Goal: Transaction & Acquisition: Subscribe to service/newsletter

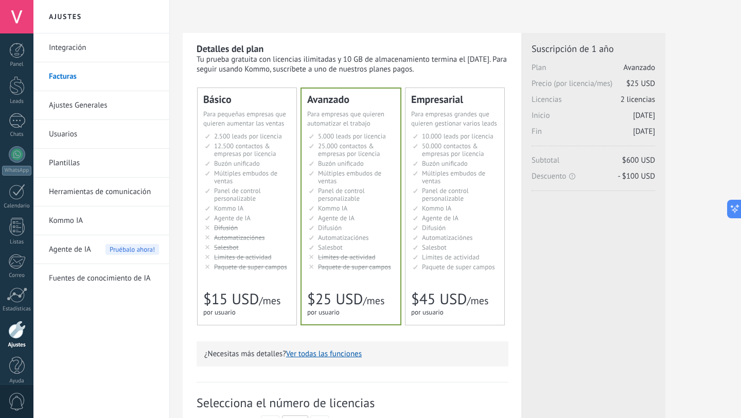
click at [311, 352] on button "Ver todas las funciones" at bounding box center [324, 354] width 76 height 10
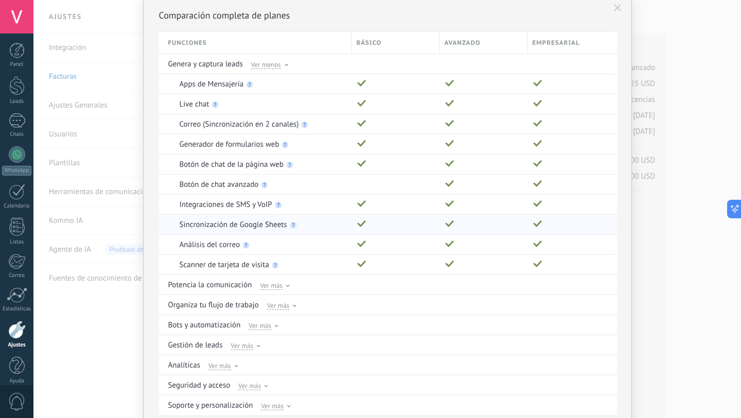
scroll to position [86, 0]
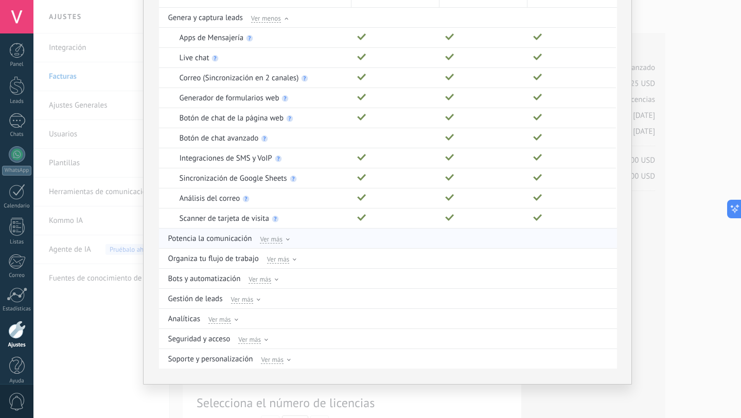
click at [272, 240] on span "Ver más" at bounding box center [271, 238] width 23 height 9
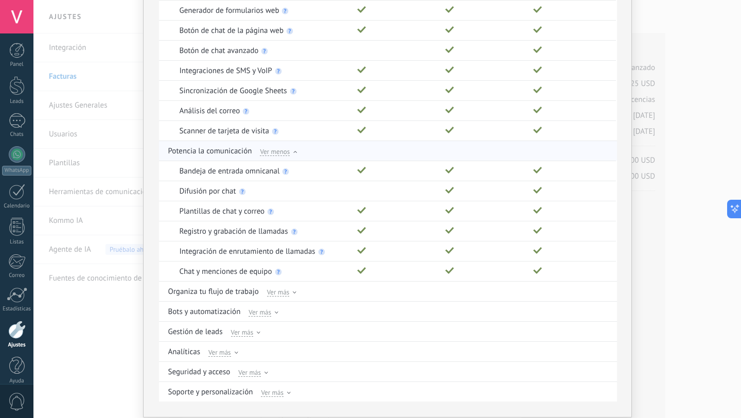
scroll to position [207, 0]
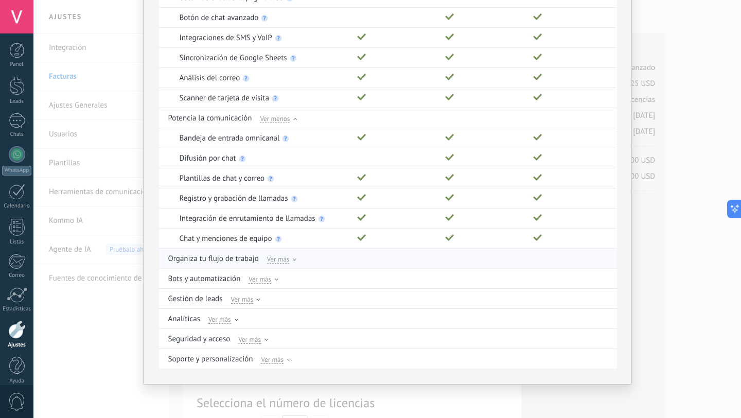
click at [275, 261] on span "Ver más" at bounding box center [278, 258] width 23 height 9
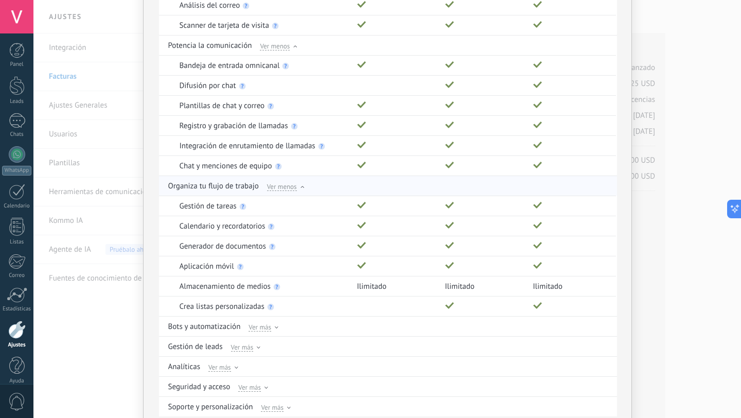
scroll to position [327, 0]
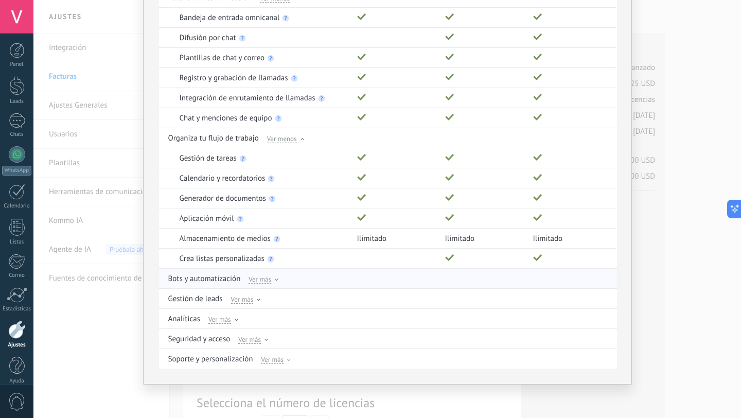
click at [263, 277] on span "Ver más" at bounding box center [260, 278] width 23 height 9
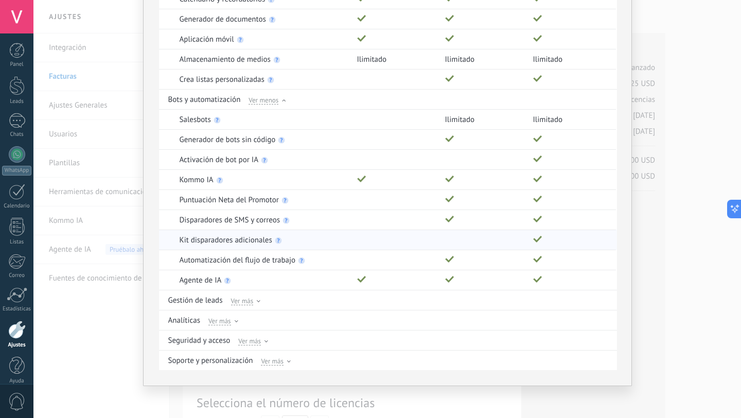
scroll to position [508, 0]
click at [244, 299] on span "Ver más" at bounding box center [242, 298] width 23 height 9
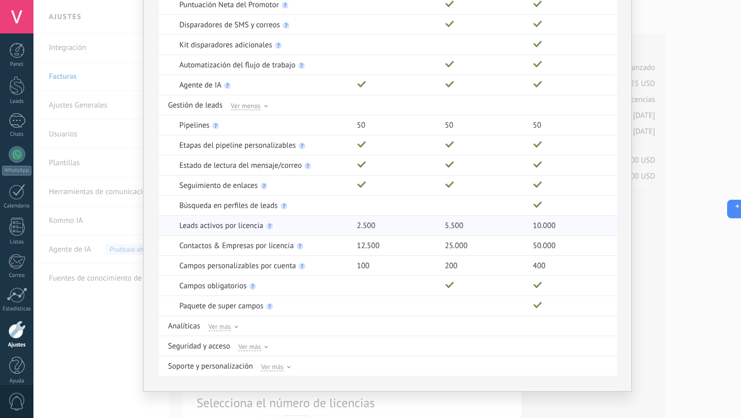
scroll to position [709, 0]
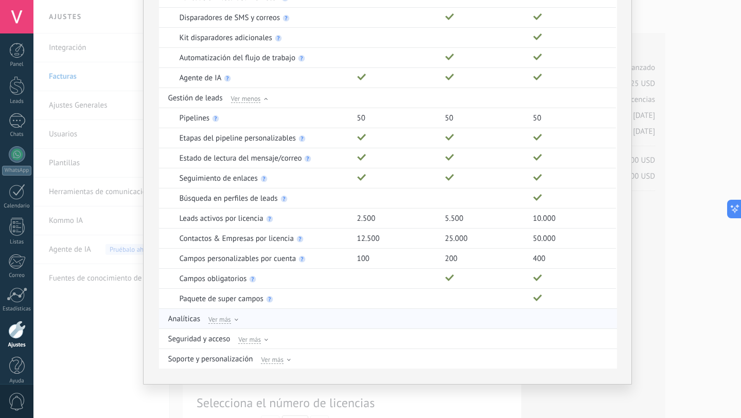
click at [219, 319] on span "Ver más" at bounding box center [219, 318] width 23 height 9
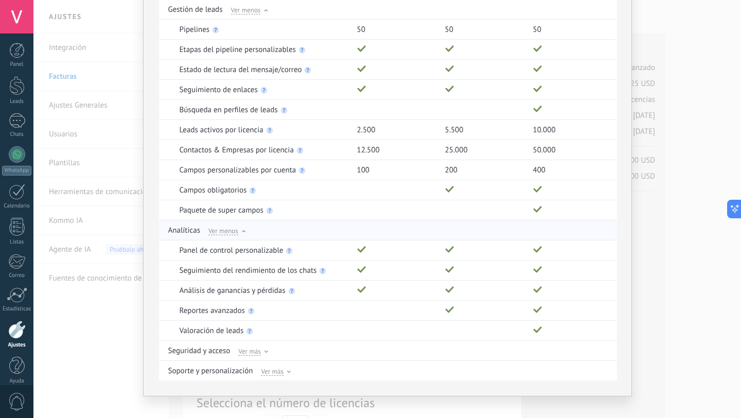
scroll to position [806, 0]
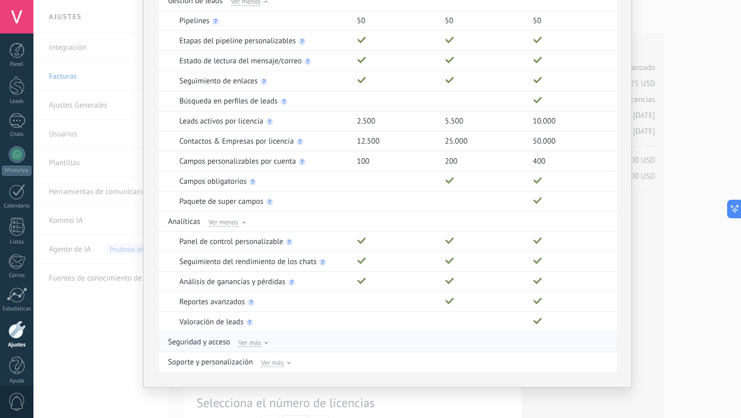
click at [244, 344] on span "Ver más" at bounding box center [249, 342] width 23 height 9
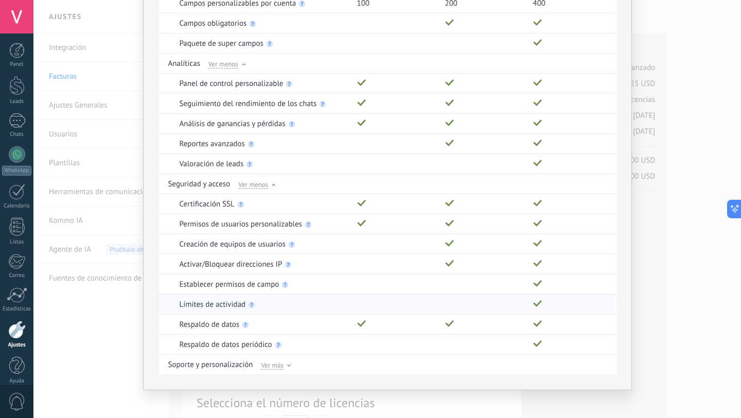
scroll to position [970, 0]
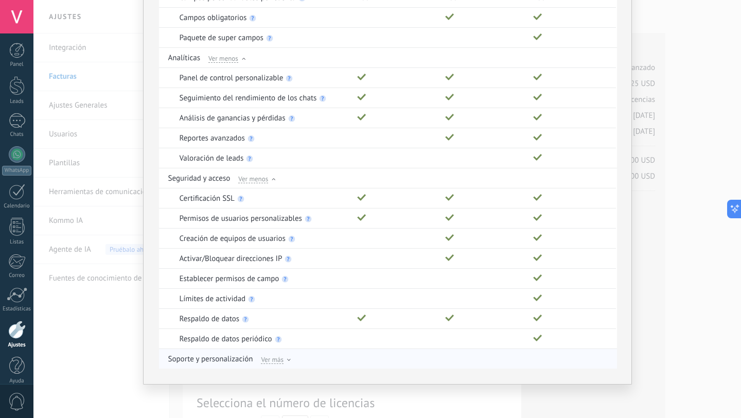
click at [268, 361] on span "Ver más" at bounding box center [272, 359] width 23 height 9
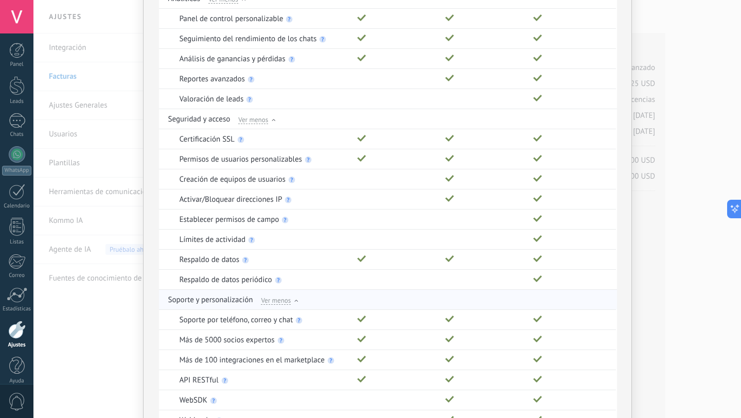
scroll to position [1090, 0]
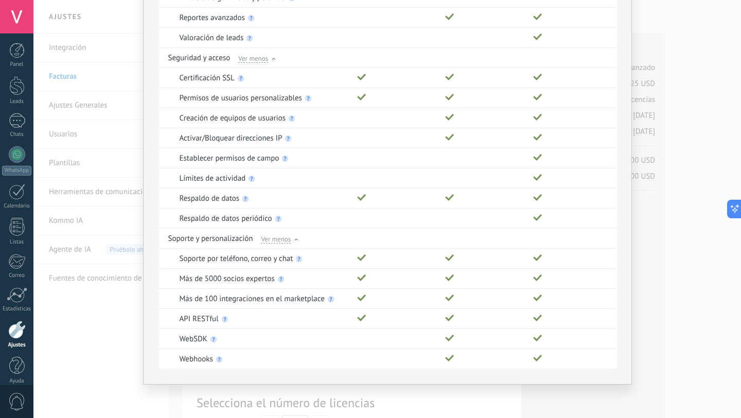
click at [698, 144] on div "Comparación completa de planes Funciones Básico Avanzado Empresarial Genera y c…" at bounding box center [387, 209] width 708 height 418
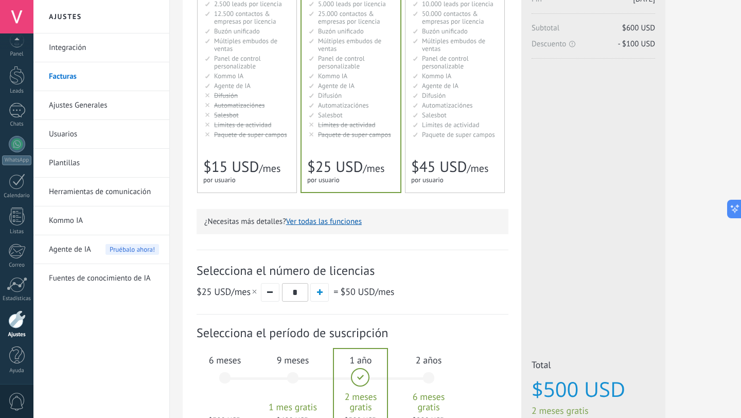
scroll to position [241, 0]
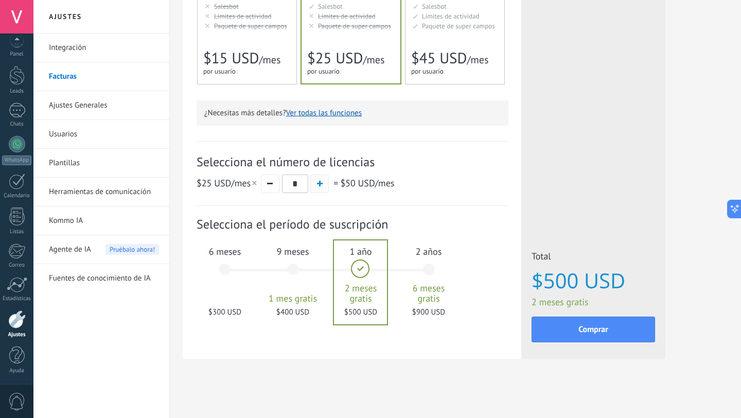
click at [317, 182] on span "button" at bounding box center [320, 184] width 6 height 6
type input "*"
click at [223, 266] on div "6 meses $600 USD" at bounding box center [225, 274] width 56 height 73
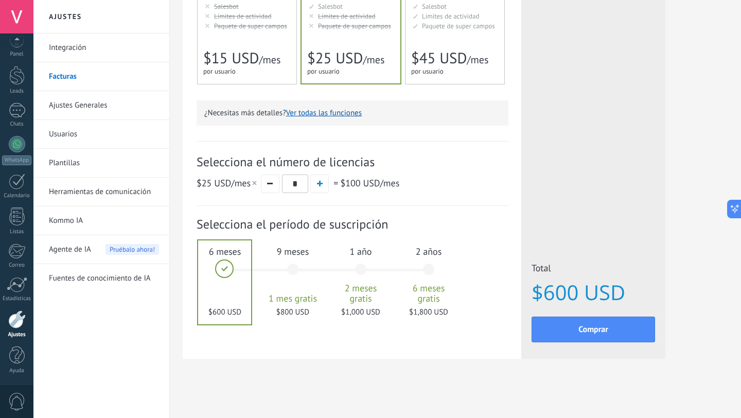
scroll to position [0, 0]
